Goal: Navigation & Orientation: Understand site structure

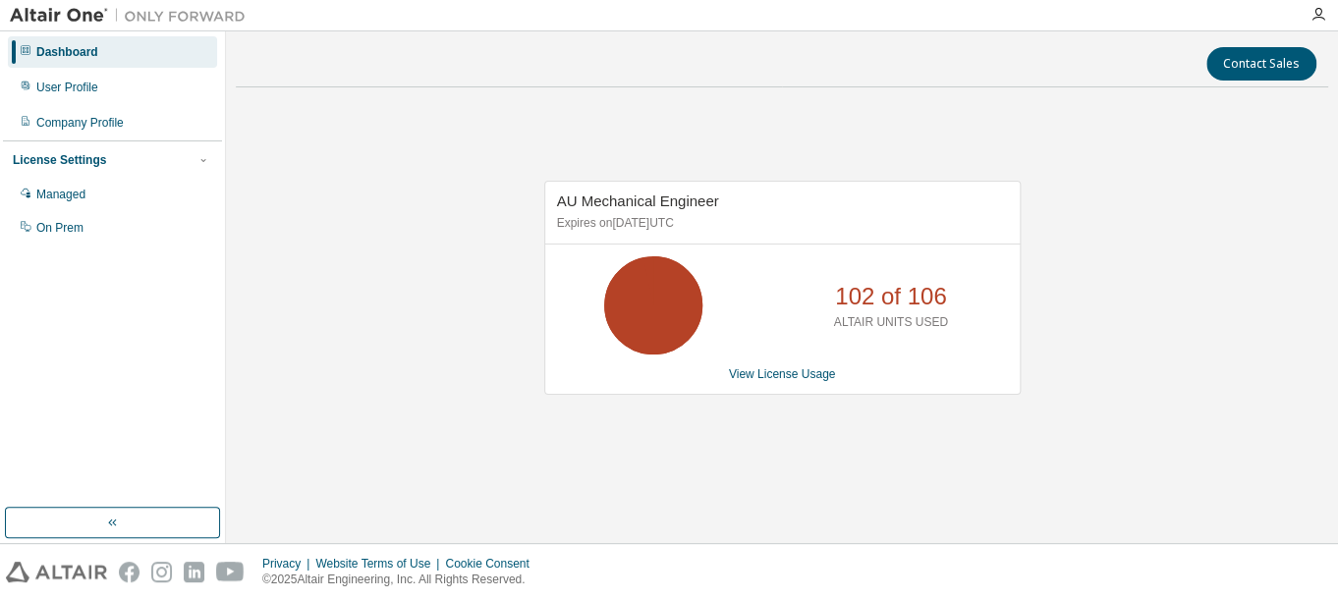
click at [31, 421] on div "Dashboard User Profile Company Profile License Settings Managed On Prem" at bounding box center [112, 269] width 219 height 471
click at [1275, 156] on div "AU Mechanical Engineer Expires on [DATE] UTC 102 of 106 ALTAIR UNITS USED View …" at bounding box center [782, 298] width 1093 height 390
